Goal: Task Accomplishment & Management: Manage account settings

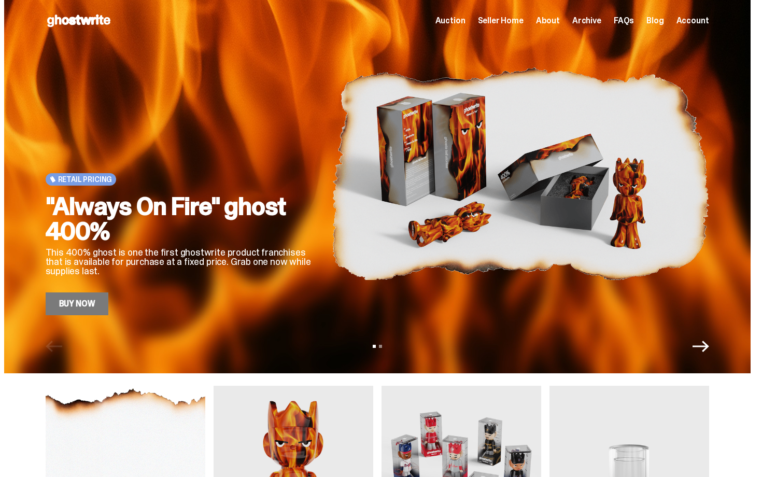
click at [503, 19] on span "Seller Home" at bounding box center [501, 21] width 46 height 8
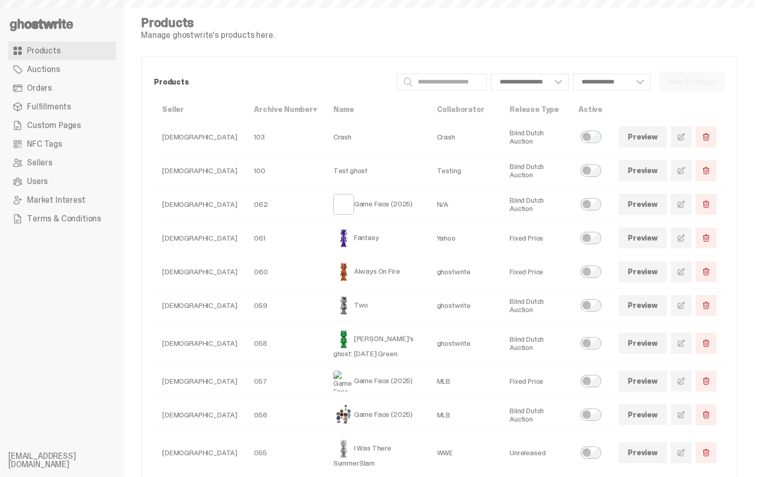
select select
click at [61, 90] on link "Orders" at bounding box center [62, 88] width 108 height 19
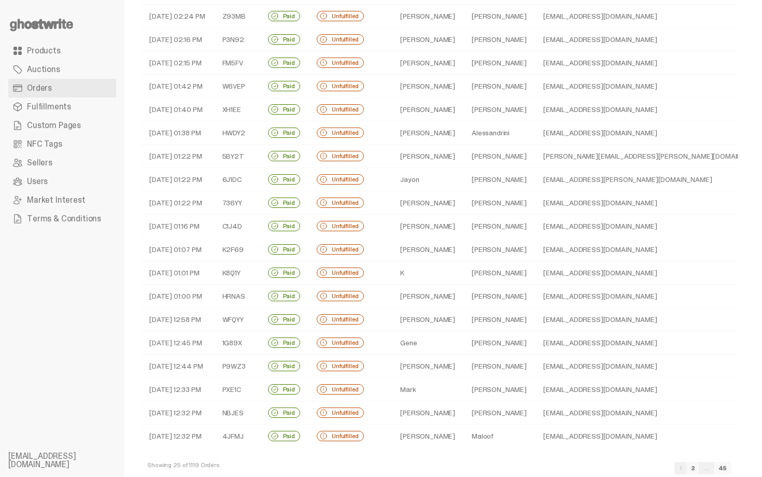
scroll to position [218, 0]
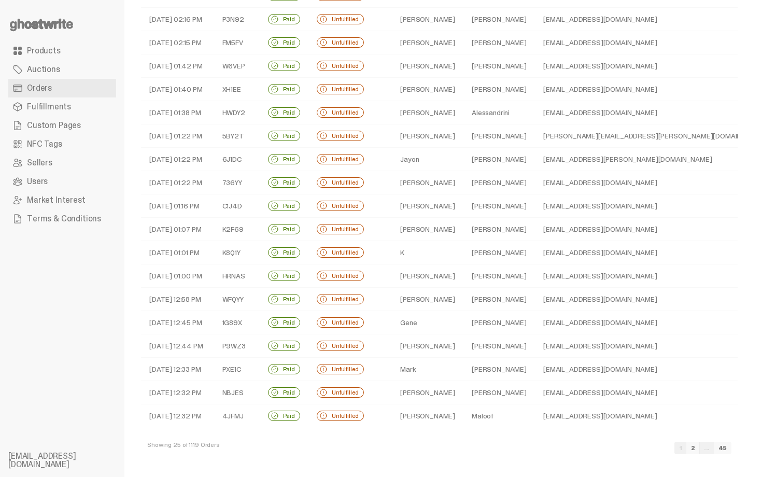
click at [700, 446] on link "2" at bounding box center [692, 447] width 13 height 12
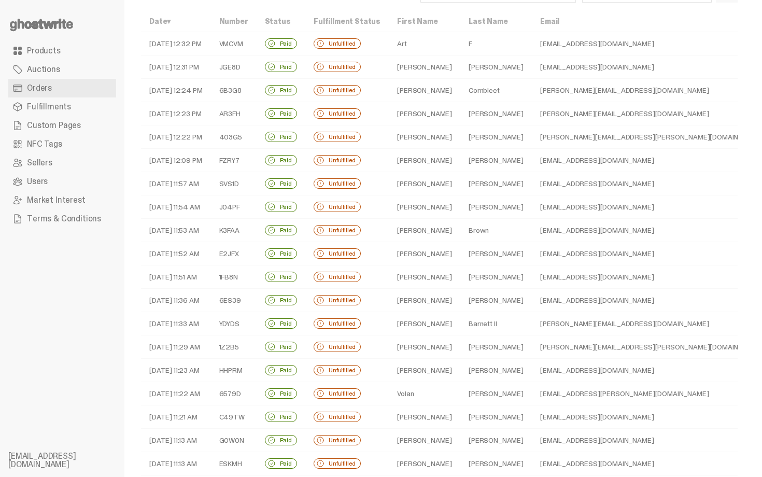
scroll to position [218, 0]
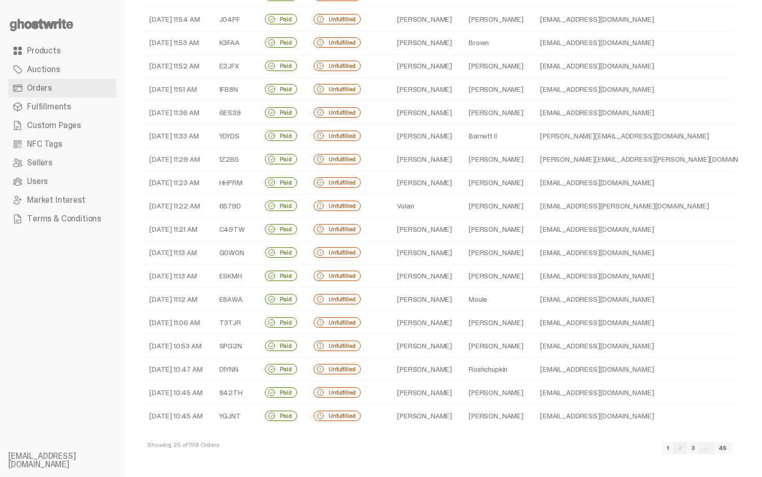
click at [532, 378] on td "[EMAIL_ADDRESS][DOMAIN_NAME]" at bounding box center [652, 369] width 240 height 23
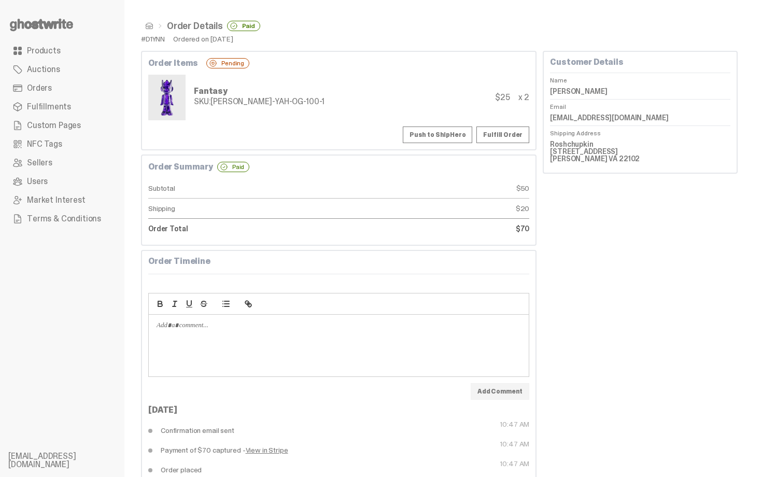
click at [150, 27] on span at bounding box center [149, 26] width 8 height 8
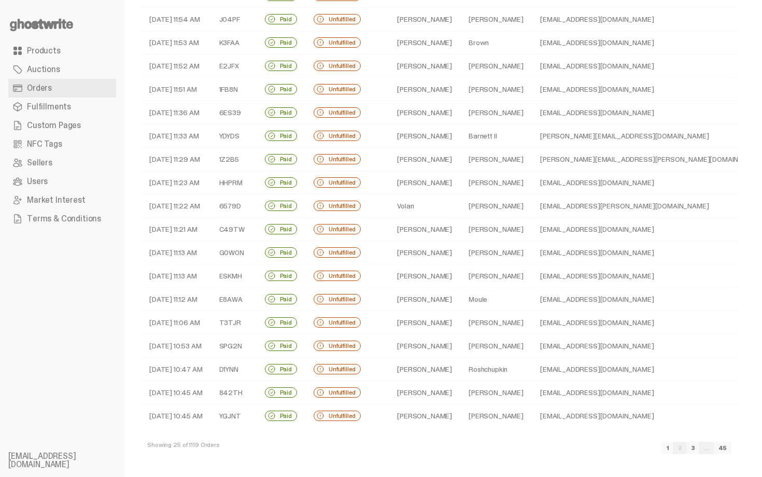
click at [700, 445] on link "3" at bounding box center [692, 447] width 13 height 12
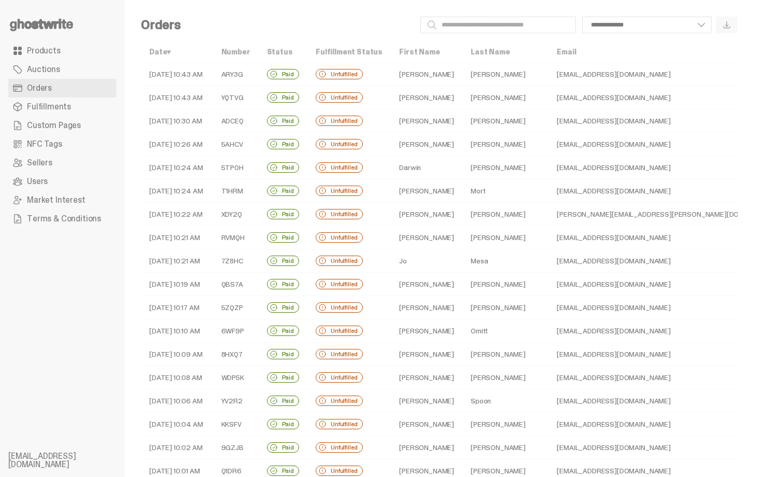
scroll to position [218, 0]
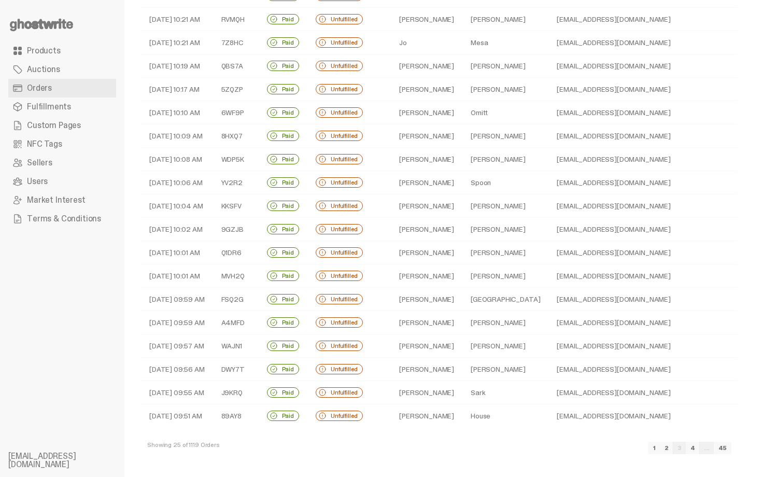
click at [700, 445] on link "4" at bounding box center [693, 447] width 14 height 12
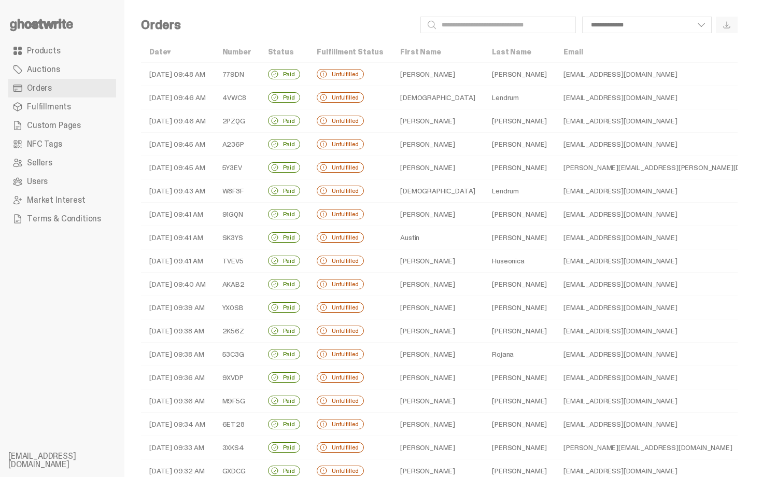
scroll to position [218, 0]
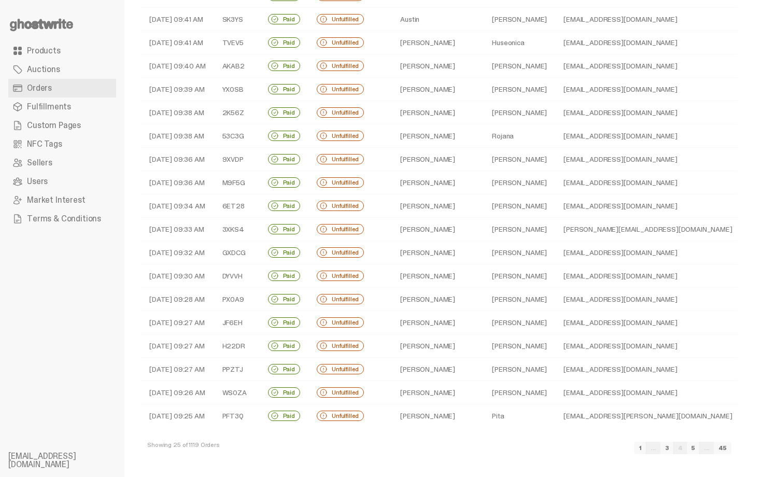
click at [700, 447] on link "5" at bounding box center [693, 447] width 13 height 12
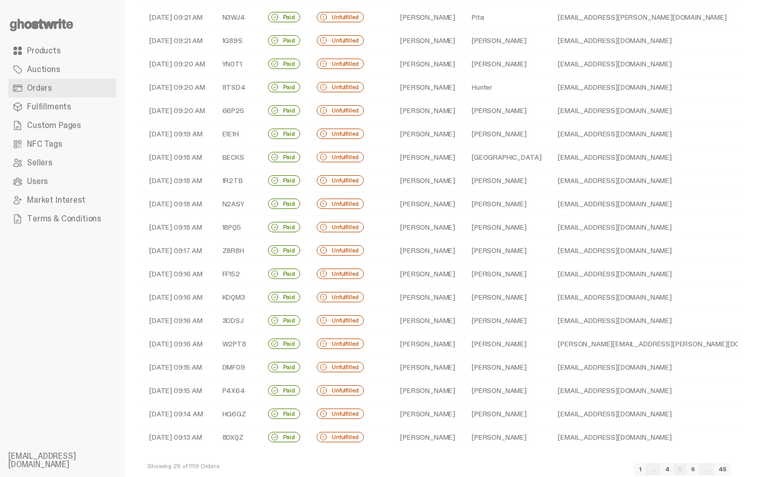
scroll to position [218, 0]
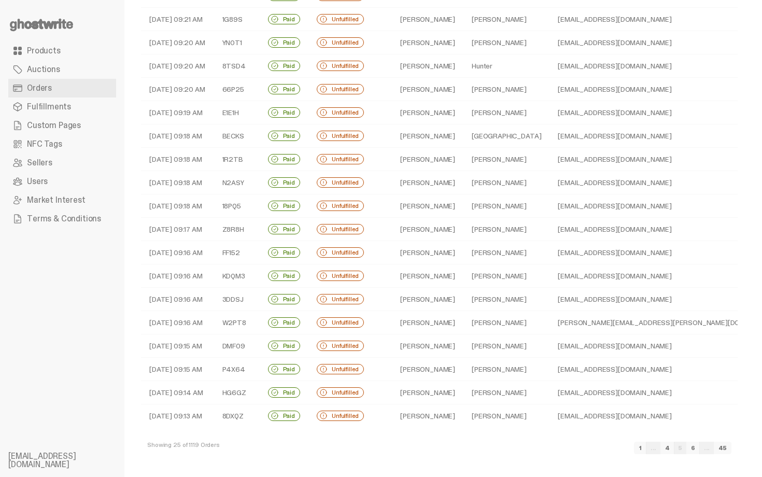
click at [700, 450] on link "6" at bounding box center [692, 447] width 13 height 12
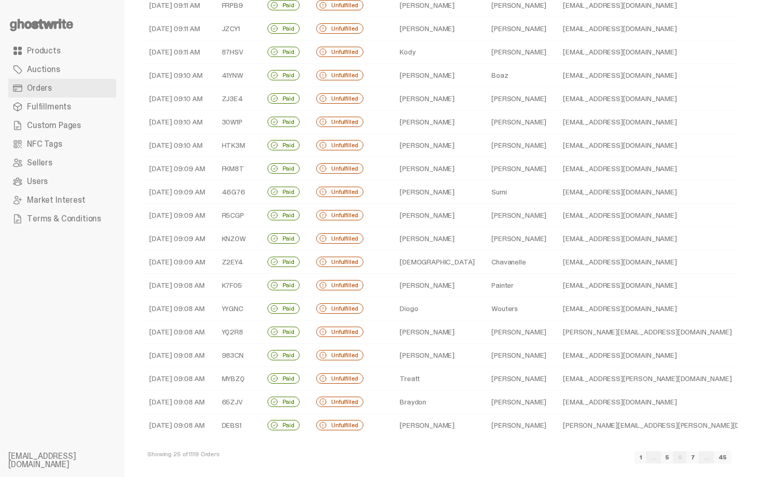
scroll to position [218, 0]
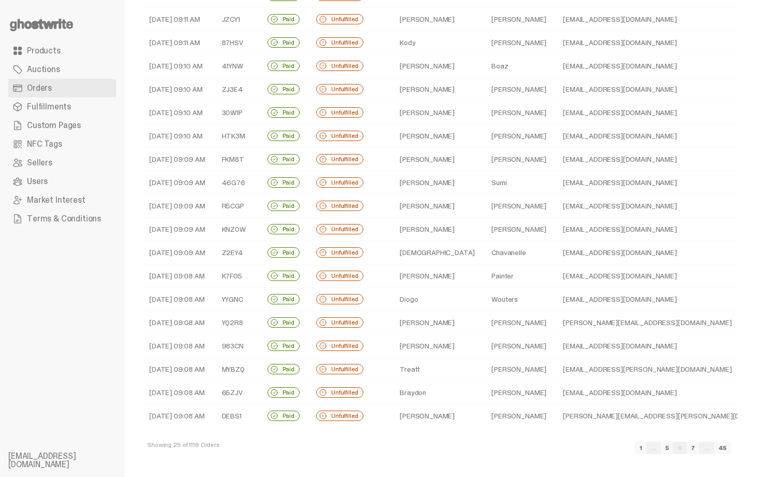
click at [700, 450] on link "7" at bounding box center [692, 447] width 13 height 12
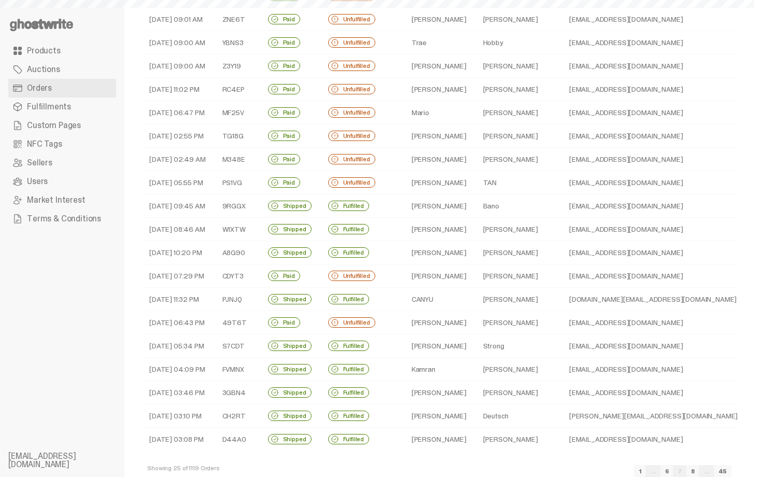
scroll to position [218, 0]
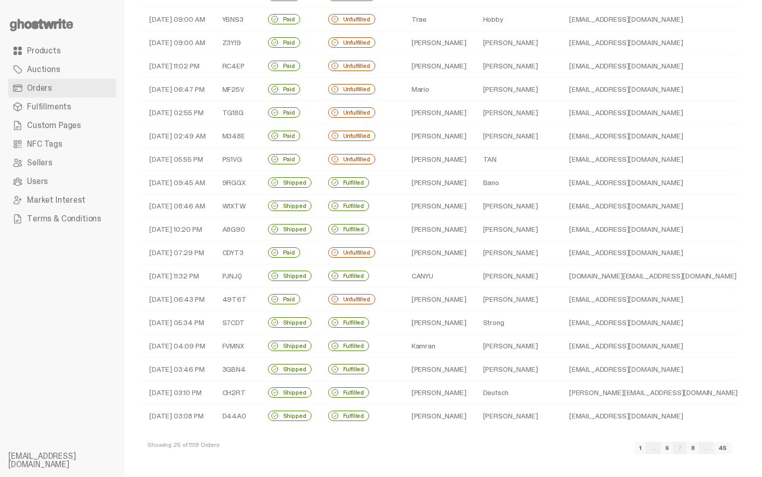
click at [700, 450] on link "8" at bounding box center [692, 447] width 13 height 12
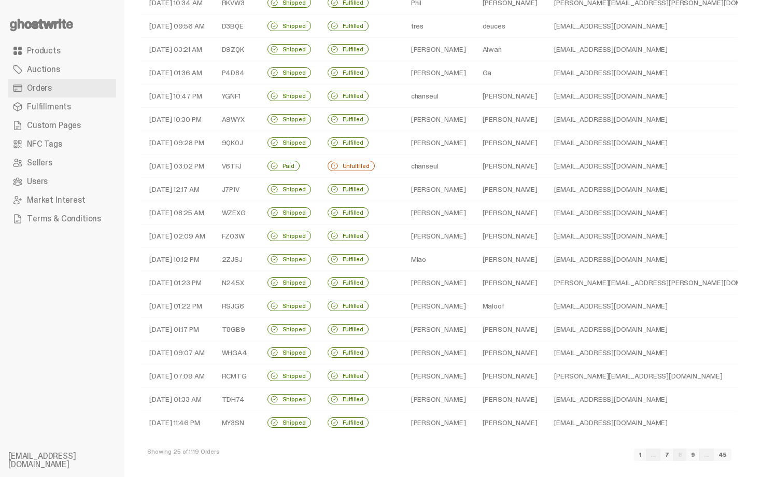
scroll to position [218, 0]
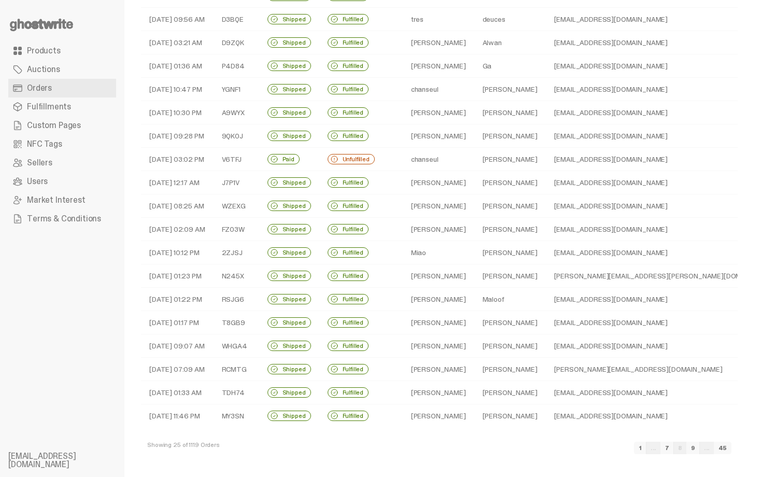
click at [674, 447] on link "7" at bounding box center [666, 447] width 13 height 12
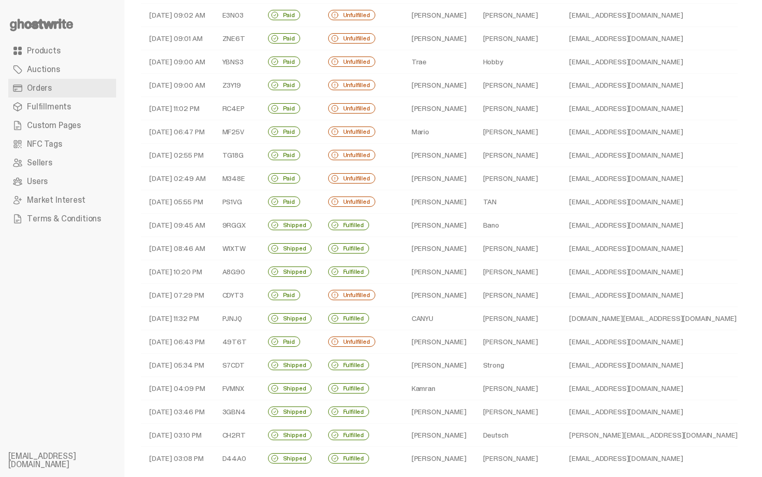
scroll to position [218, 0]
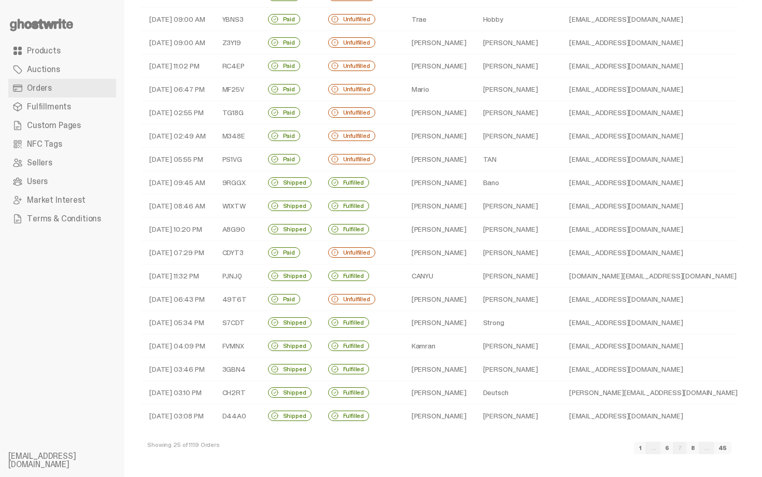
click at [674, 449] on link "6" at bounding box center [666, 447] width 13 height 12
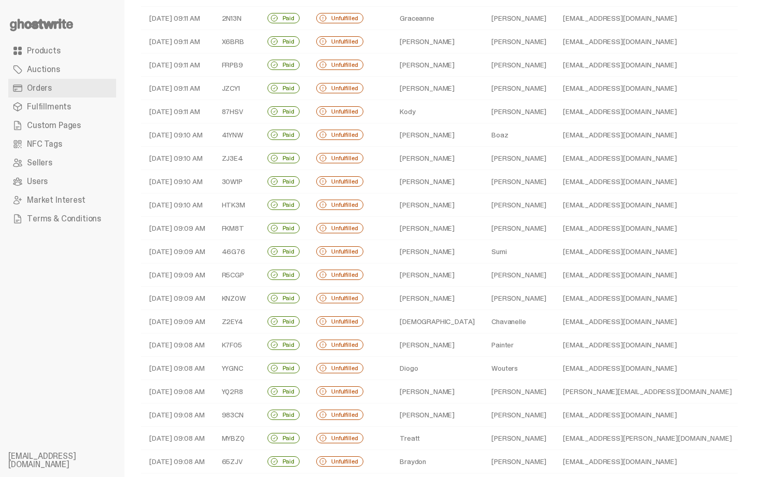
drag, startPoint x: 761, startPoint y: 230, endPoint x: 761, endPoint y: 328, distance: 98.5
click at [754, 327] on html "**********" at bounding box center [377, 89] width 754 height 477
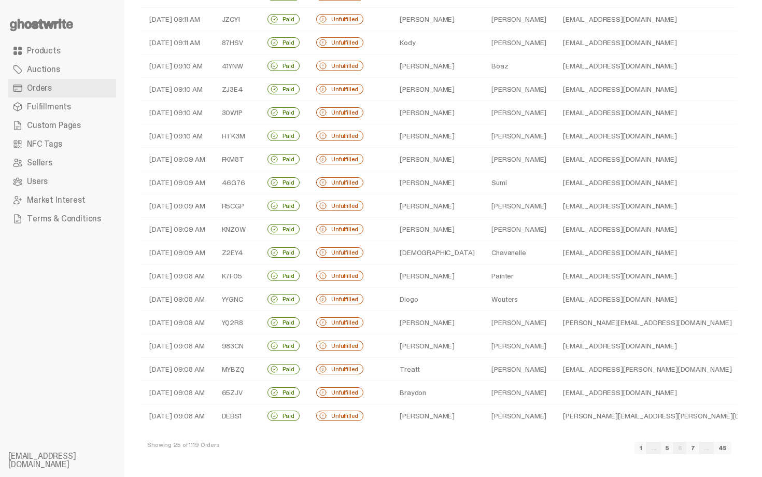
click at [101, 323] on ul "Products Auctions Orders Fulfillments Custom Pages NFC Tags Sellers Users Marke…" at bounding box center [62, 238] width 124 height 477
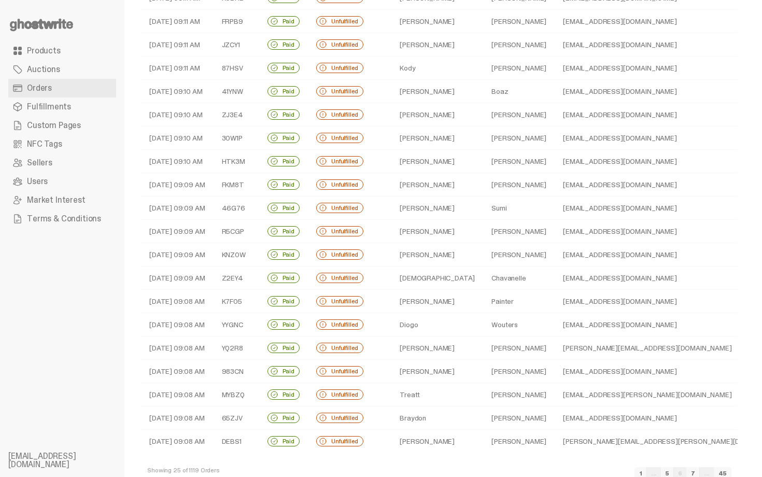
scroll to position [218, 0]
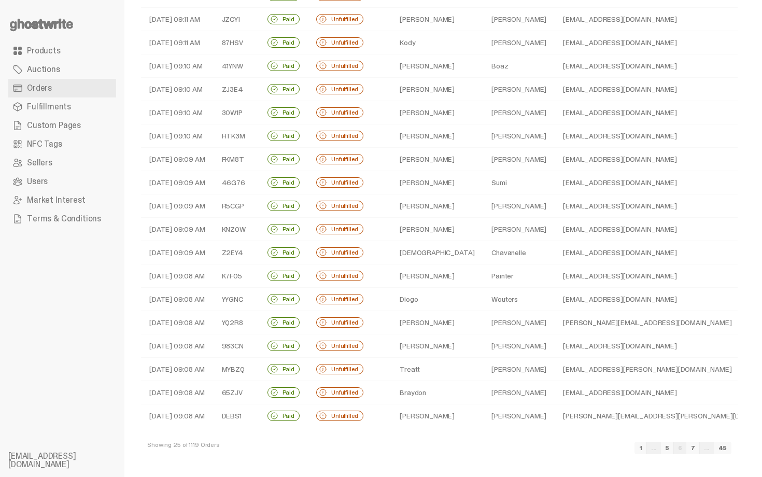
click at [674, 448] on link "5" at bounding box center [667, 447] width 13 height 12
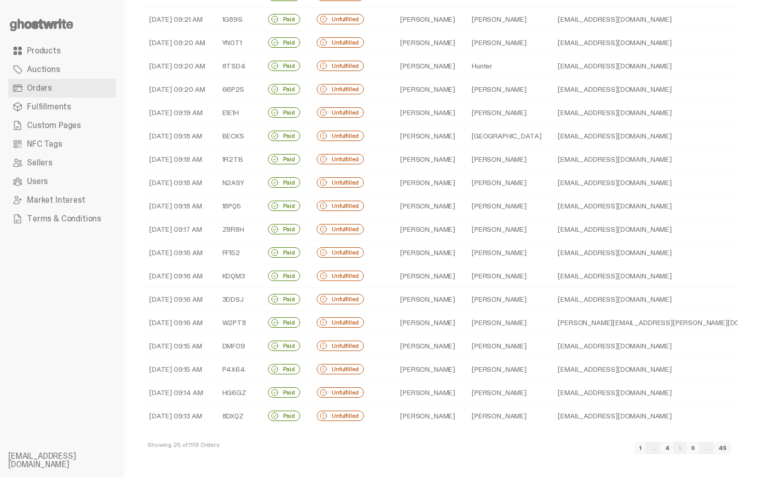
click at [674, 448] on link "4" at bounding box center [667, 447] width 14 height 12
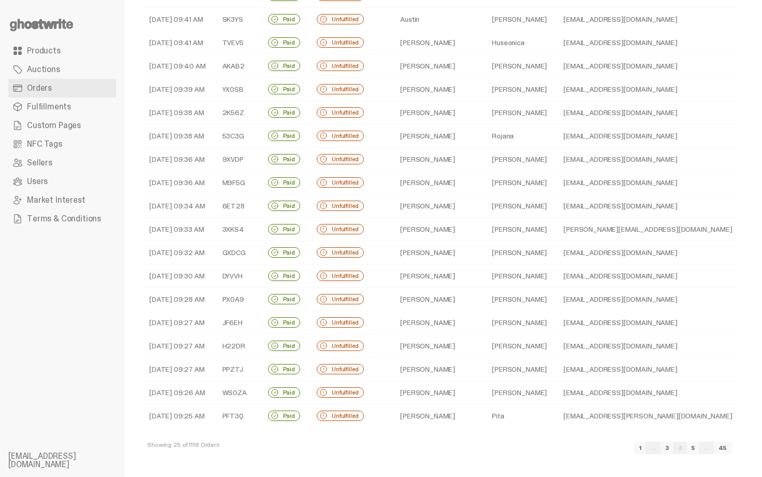
click at [674, 450] on link "3" at bounding box center [666, 447] width 13 height 12
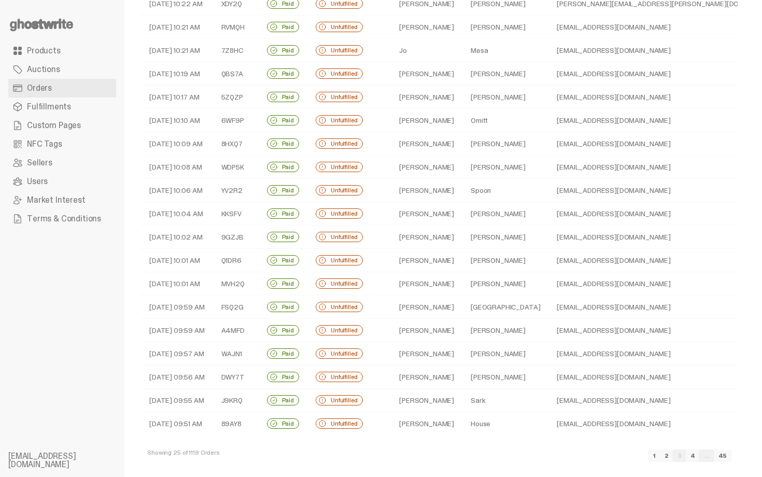
scroll to position [218, 0]
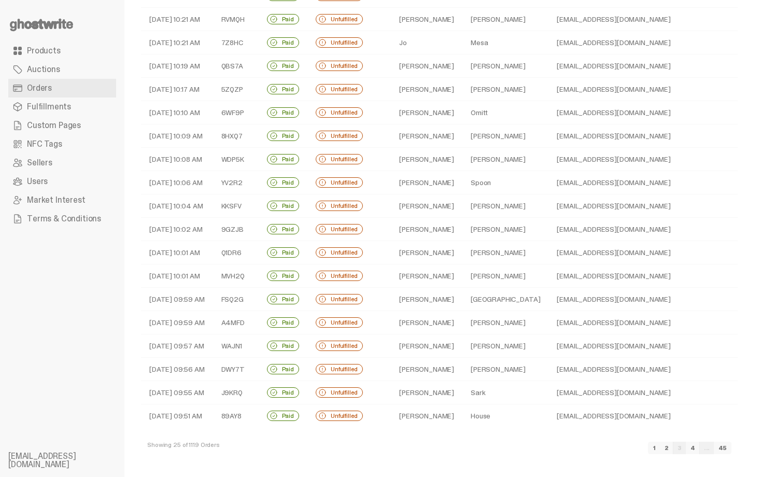
click at [673, 448] on link "2" at bounding box center [666, 447] width 13 height 12
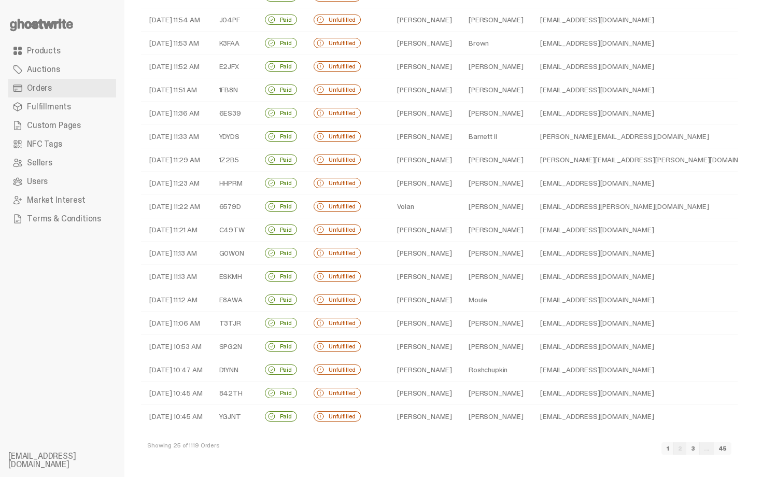
scroll to position [218, 0]
click at [674, 450] on link "1" at bounding box center [667, 447] width 12 height 12
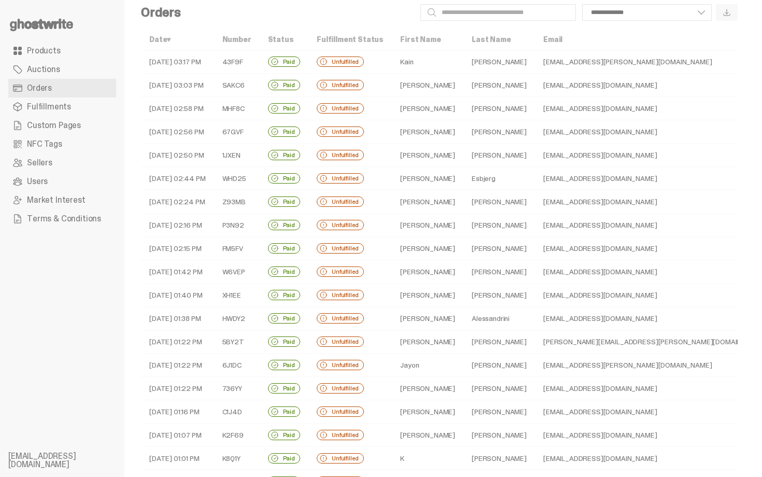
scroll to position [11, 0]
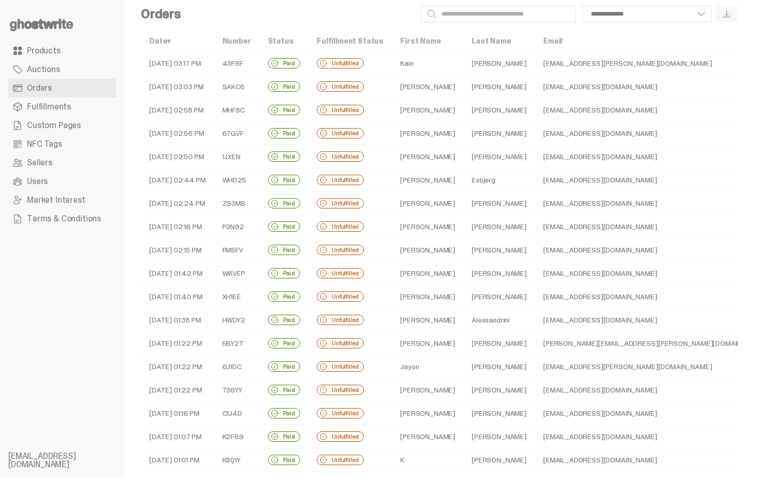
click at [423, 146] on td "[PERSON_NAME]" at bounding box center [428, 156] width 72 height 23
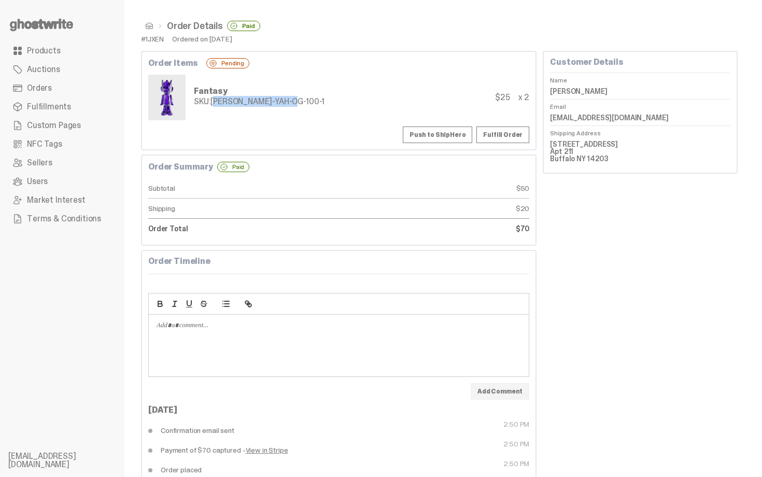
drag, startPoint x: 213, startPoint y: 98, endPoint x: 343, endPoint y: 101, distance: 129.6
click at [343, 101] on div "Fantasy SKU: [PERSON_NAME]-YAH-OG-100-1 $25 x 2" at bounding box center [338, 98] width 381 height 46
copy div "[PERSON_NAME]-YAH-OG-100-1"
